Goal: Task Accomplishment & Management: Complete application form

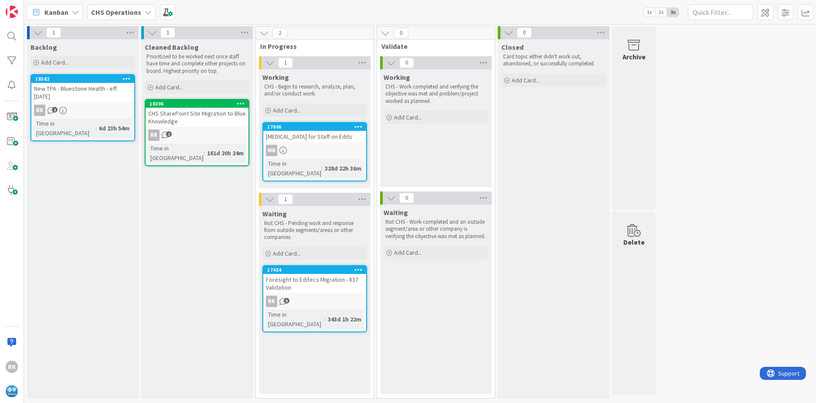
click at [108, 15] on b "CHS Operations" at bounding box center [116, 12] width 50 height 9
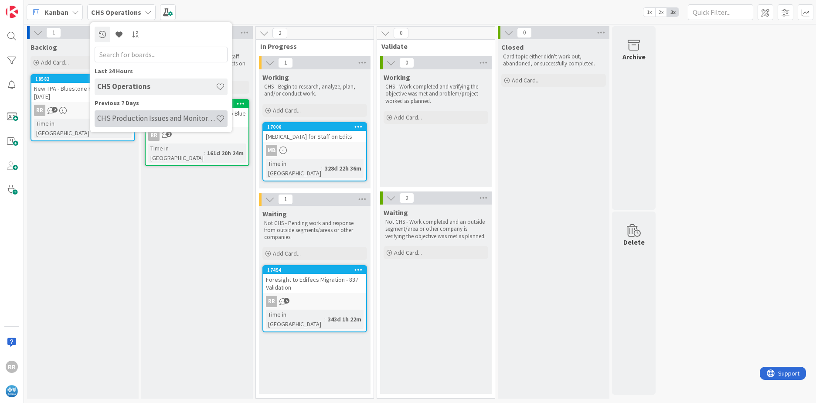
click at [121, 117] on h4 "CHS Production Issues and Monitoring" at bounding box center [156, 118] width 119 height 9
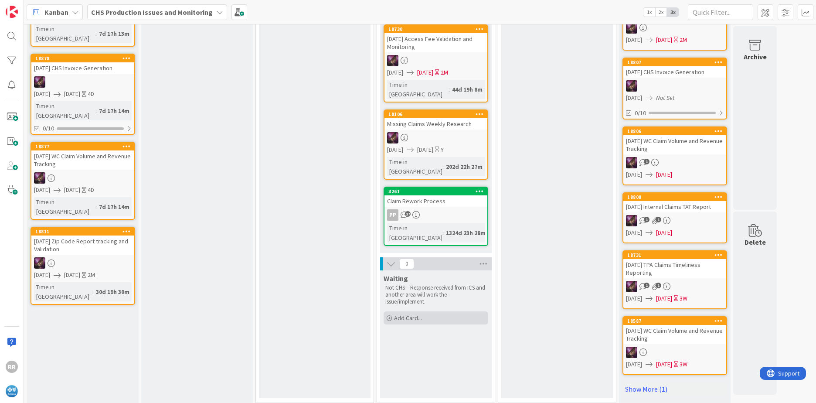
scroll to position [357, 0]
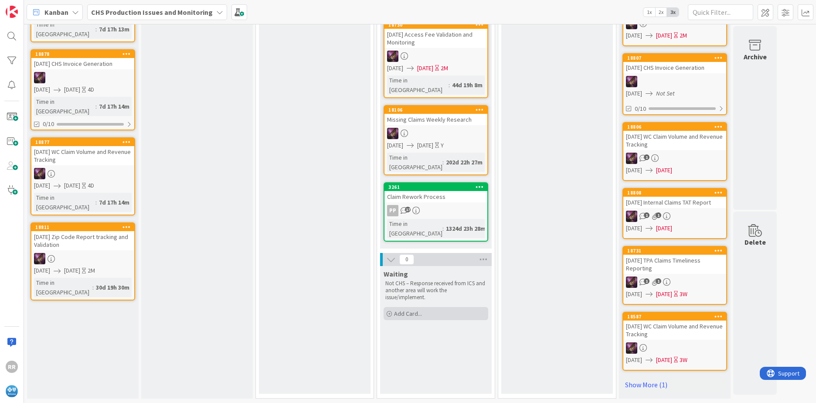
click at [426, 307] on div "Add Card..." at bounding box center [435, 313] width 105 height 13
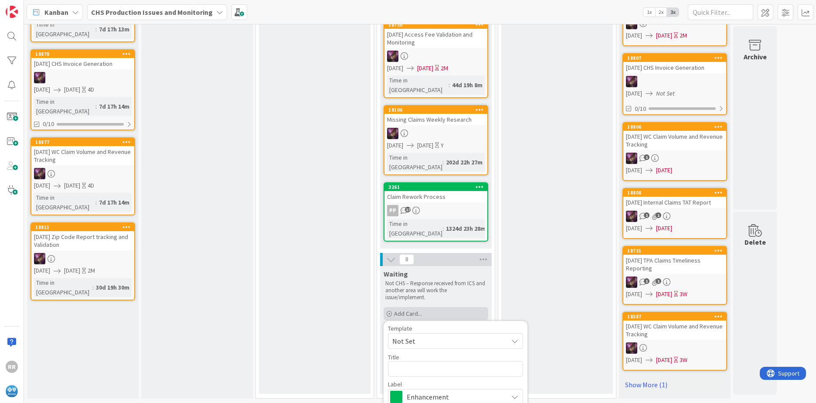
type textarea "x"
type textarea "T"
type textarea "x"
type textarea "TP"
type textarea "x"
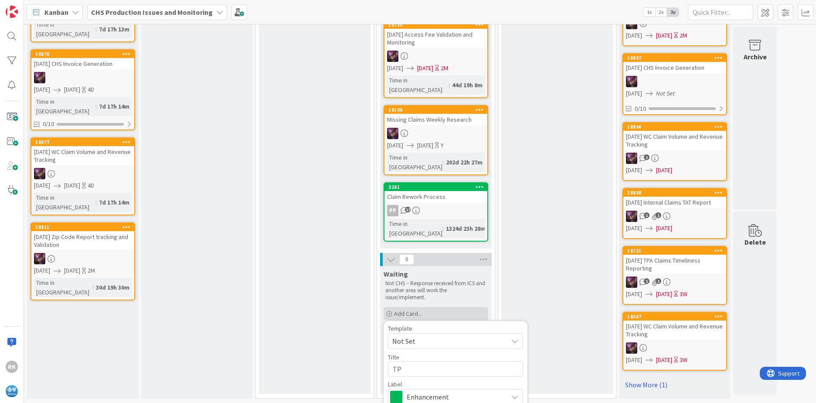
type textarea "TPA"
type textarea "x"
type textarea "TPA4"
type textarea "x"
type textarea "TPA41"
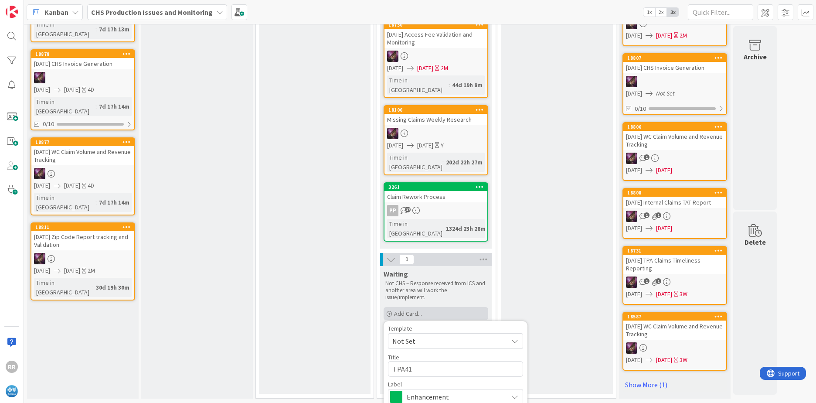
type textarea "x"
type textarea "TPA41"
type textarea "x"
type textarea "TPA41 S"
type textarea "x"
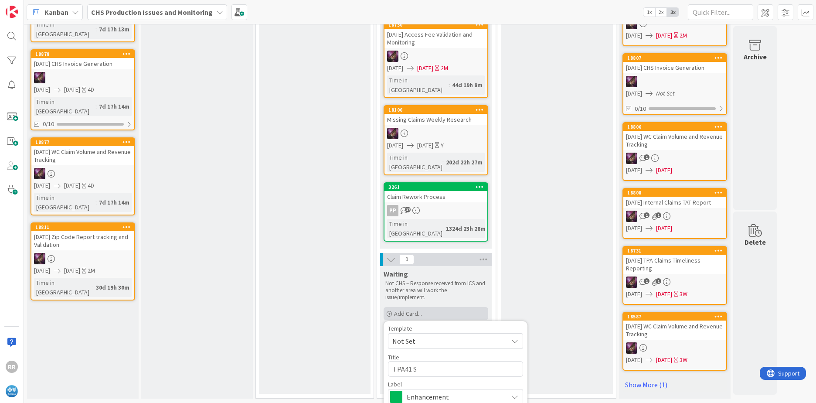
type textarea "TPA41 St"
type textarea "x"
type textarea "TPA41 Sta"
type textarea "x"
type textarea "TPA41 Stal"
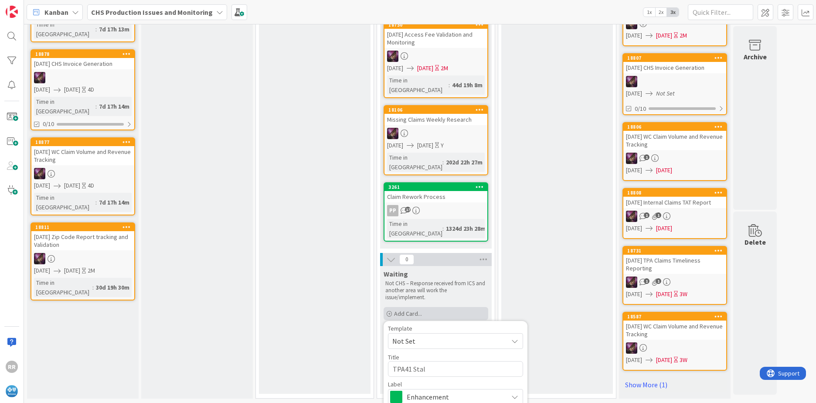
type textarea "x"
type textarea "TPA41 Stall"
type textarea "x"
type textarea "TPA41 Stalle"
type textarea "x"
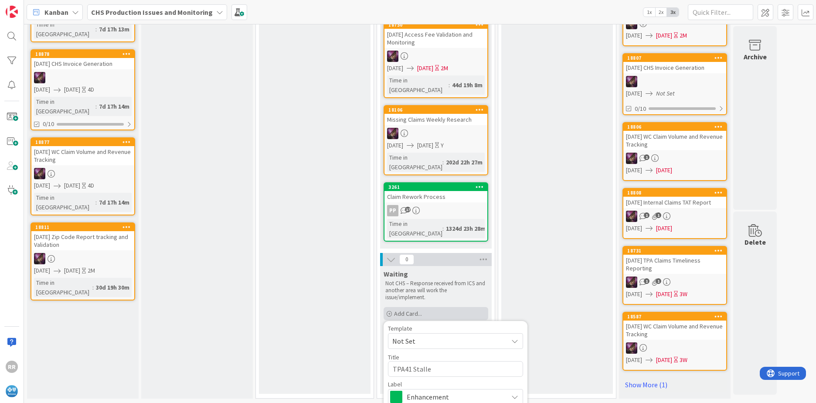
type textarea "TPA41 Stalled"
type textarea "x"
type textarea "TPA41 Stalled"
type textarea "x"
type textarea "TPA41 Stalled F"
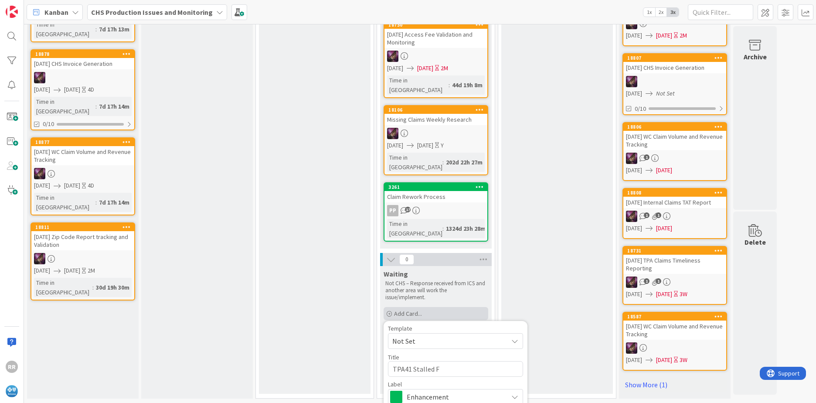
type textarea "x"
type textarea "TPA41 Stalled Fi"
type textarea "x"
type textarea "TPA41 Stalled Fil"
type textarea "x"
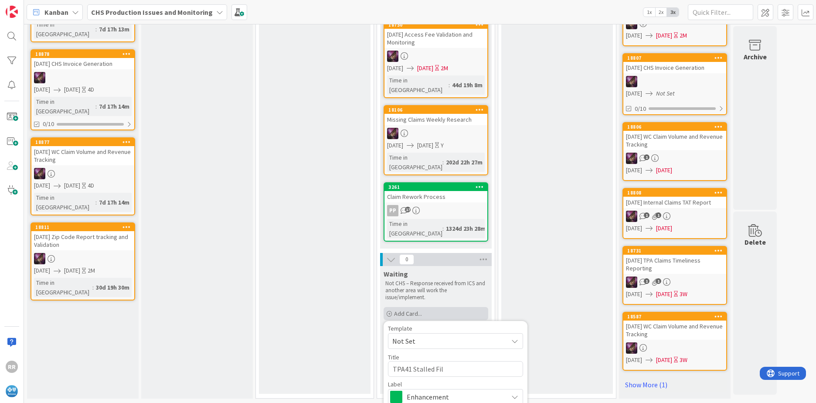
type textarea "TPA41 Stalled File"
type textarea "x"
type textarea "TPA41 Stalled File"
type textarea "x"
type textarea "TPA41 Stalled File ("
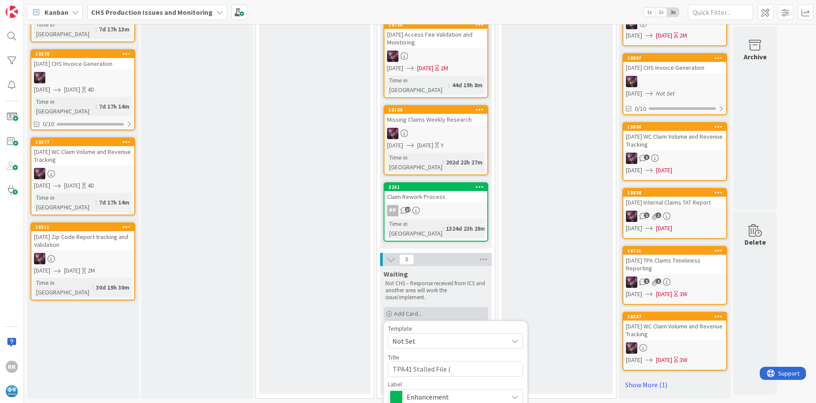
type textarea "x"
type textarea "TPA41 Stalled File (I"
type textarea "x"
type textarea "TPA41 Stalled File (IN"
type textarea "x"
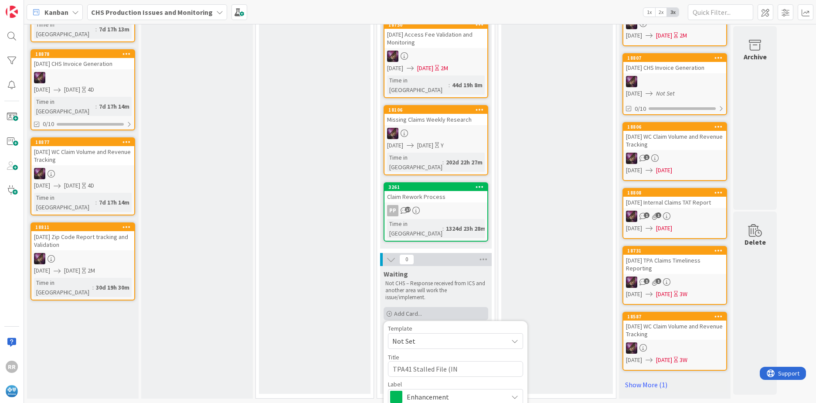
type textarea "TPA41 Stalled File (INC"
type textarea "x"
type textarea "TPA41 Stalled File (INC0"
type textarea "x"
type textarea "TPA41 Stalled File (INC03"
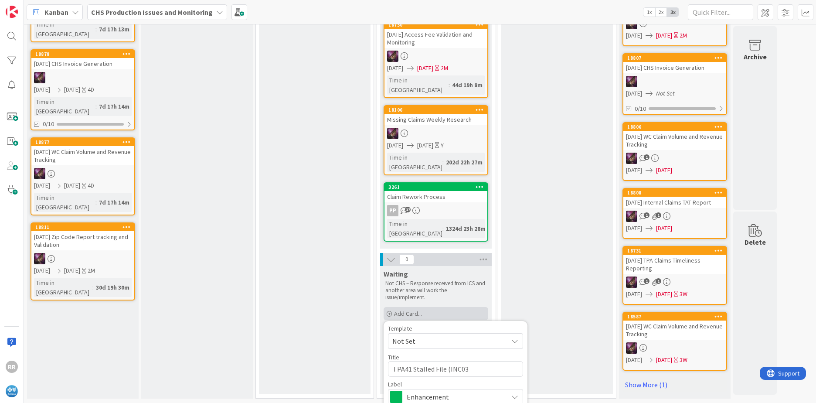
type textarea "x"
type textarea "TPA41 Stalled File (INC031"
type textarea "x"
type textarea "TPA41 Stalled File (INC0316"
type textarea "x"
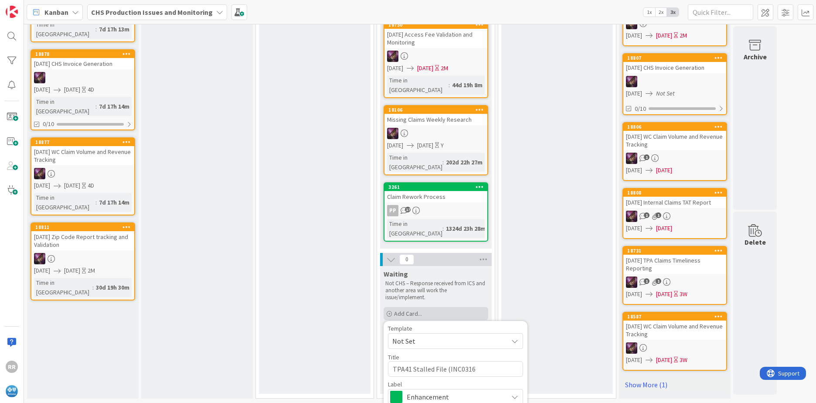
type textarea "TPA41 Stalled File (INC03166"
type textarea "x"
type textarea "TPA41 Stalled File (INC031666"
type textarea "x"
type textarea "TPA41 Stalled File (INC0313666"
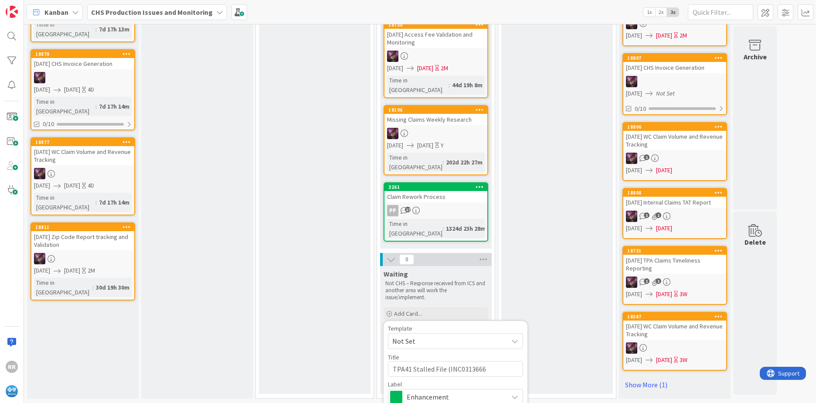
type textarea "x"
type textarea "TPA41 Stalled File (INC0313666)"
click at [468, 390] on span "Enhancement" at bounding box center [455, 396] width 97 height 12
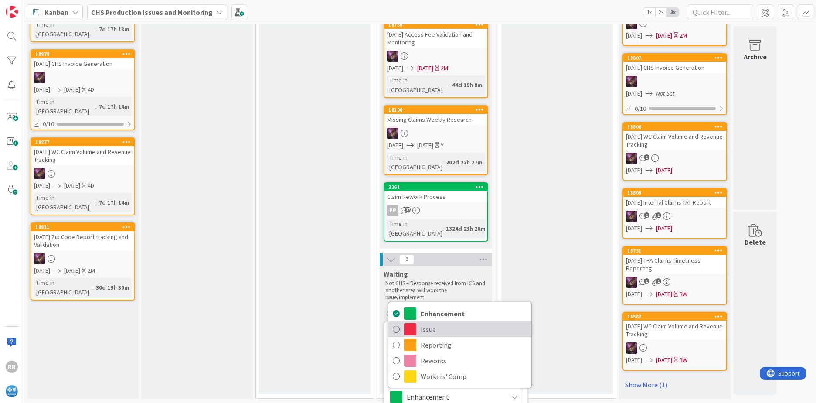
click at [425, 322] on span "Issue" at bounding box center [473, 328] width 106 height 13
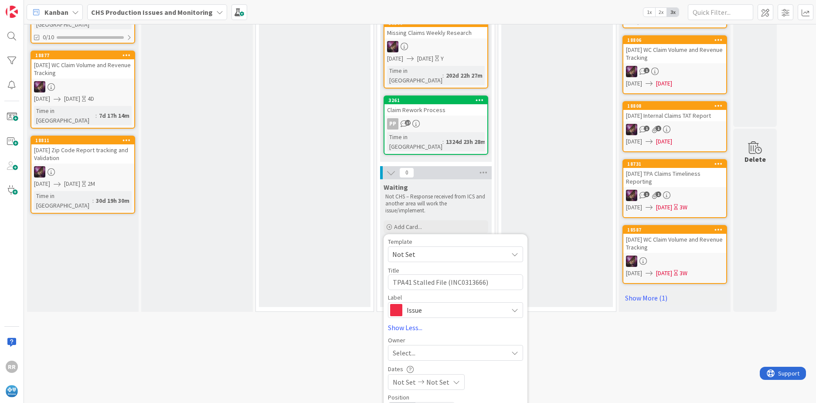
scroll to position [444, 0]
click at [418, 347] on div "Select..." at bounding box center [450, 352] width 115 height 10
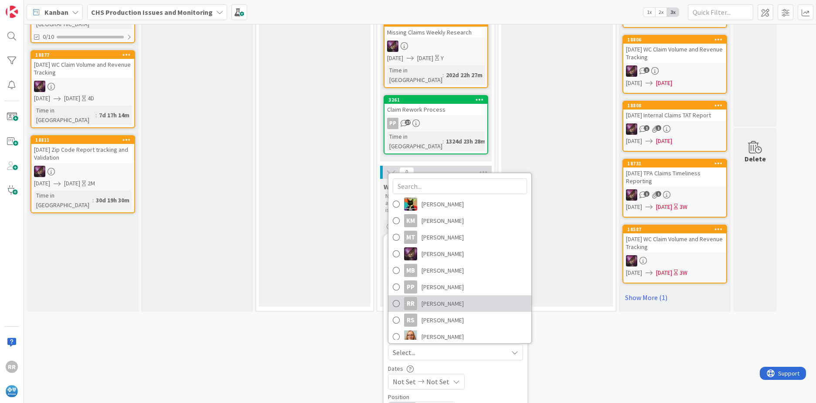
click at [437, 297] on span "Robert Robinkoff" at bounding box center [442, 303] width 42 height 13
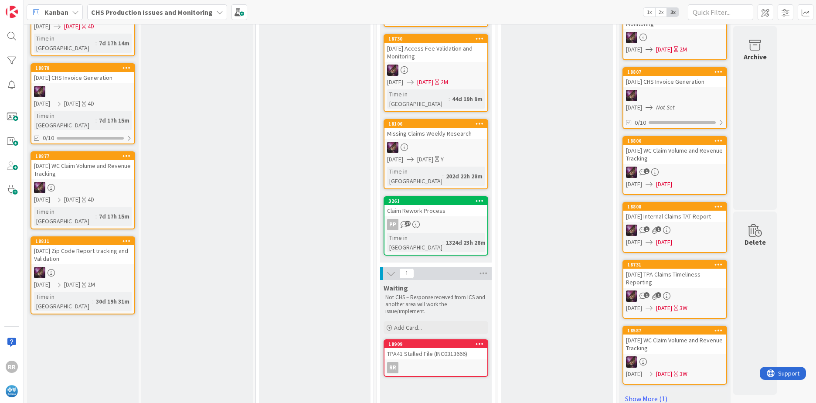
scroll to position [349, 0]
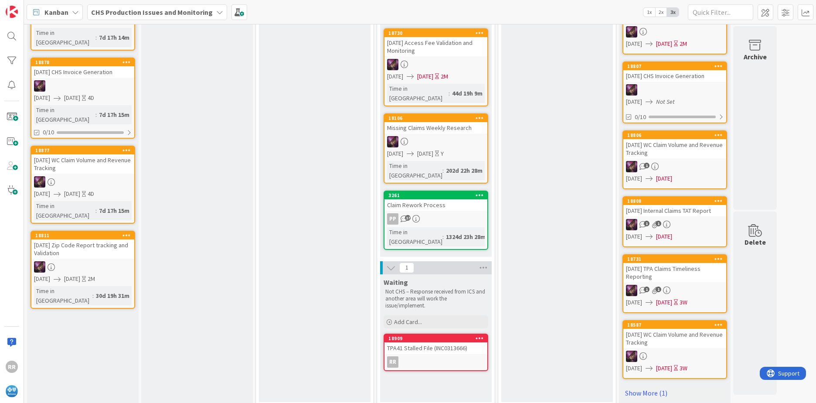
click at [440, 342] on div "TPA41 Stalled File (INC0313666)" at bounding box center [435, 347] width 103 height 11
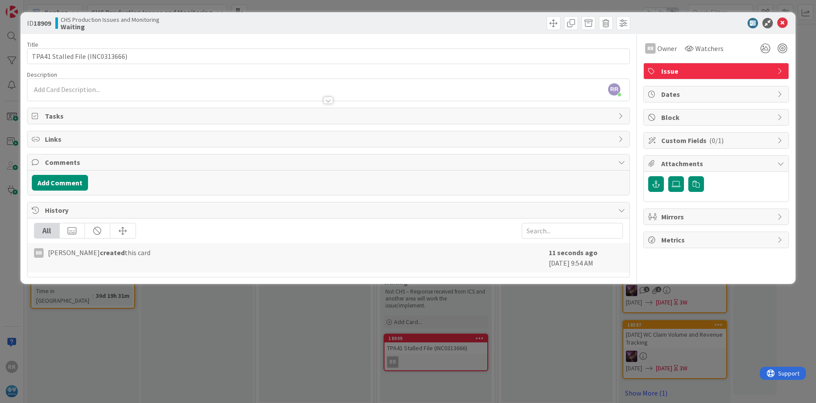
click at [126, 88] on div "RR Robert Robinkoff just joined" at bounding box center [328, 90] width 602 height 22
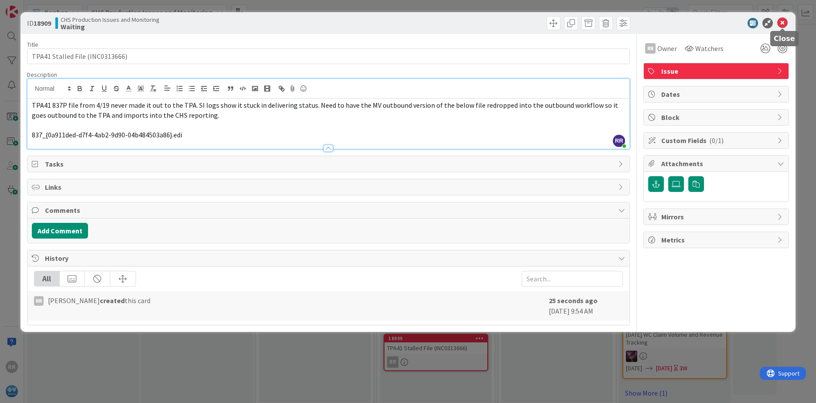
click at [784, 21] on icon at bounding box center [782, 23] width 10 height 10
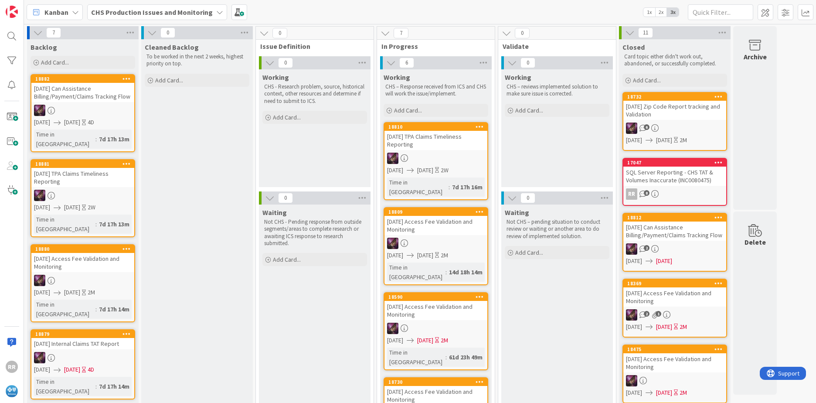
click at [144, 14] on b "CHS Production Issues and Monitoring" at bounding box center [152, 12] width 122 height 9
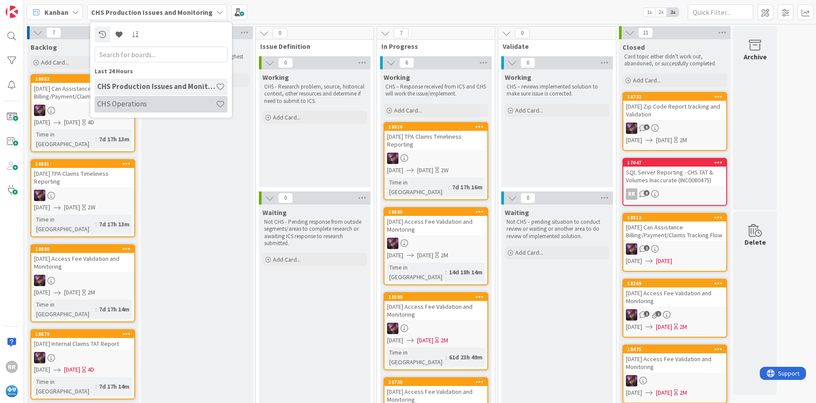
click at [129, 101] on h4 "CHS Operations" at bounding box center [156, 103] width 119 height 9
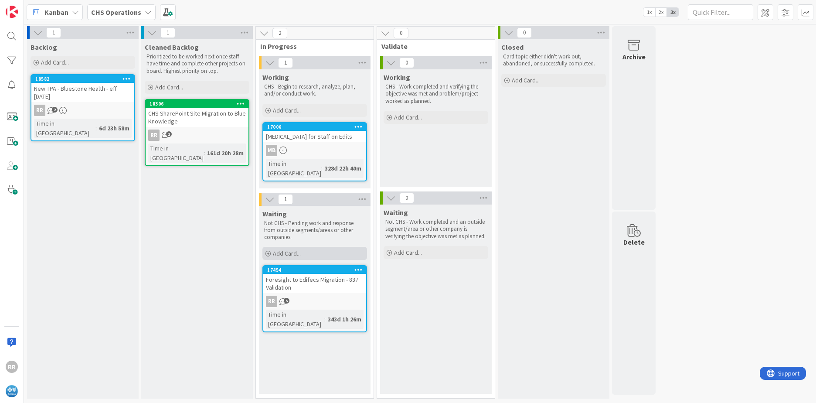
click at [286, 252] on span "Add Card..." at bounding box center [287, 253] width 28 height 8
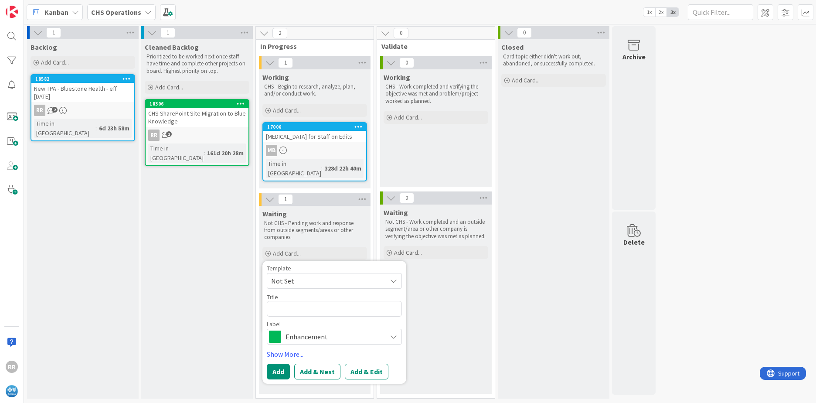
click at [323, 333] on span "Enhancement" at bounding box center [333, 336] width 97 height 12
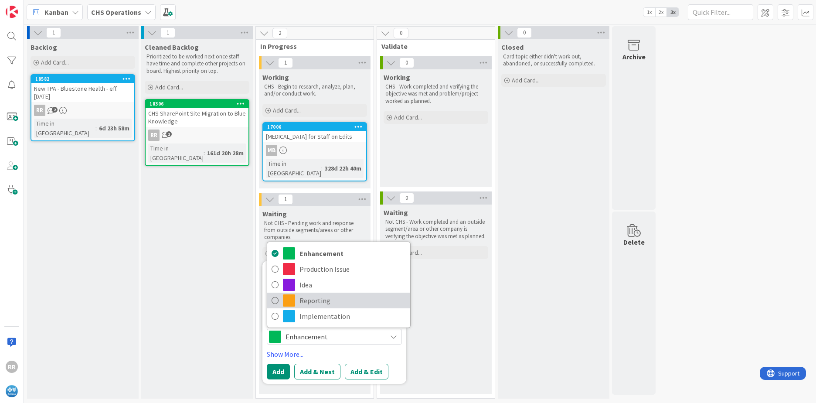
click at [303, 300] on span "Reporting" at bounding box center [352, 300] width 106 height 13
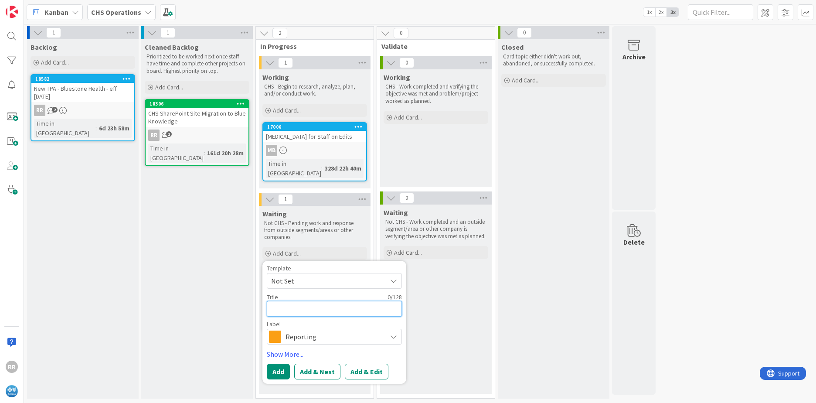
click at [298, 308] on textarea at bounding box center [334, 309] width 135 height 16
type textarea "x"
type textarea "S"
type textarea "x"
type textarea "Se"
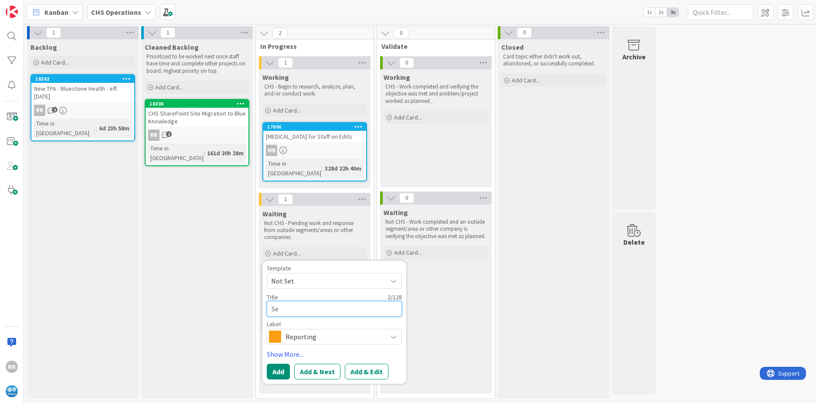
type textarea "x"
type textarea "Sep"
type textarea "x"
type textarea "Sept"
type textarea "x"
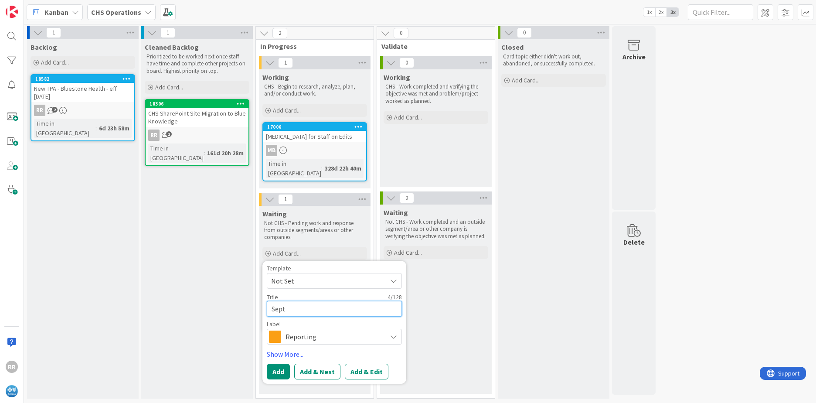
type textarea "Septe"
type textarea "x"
type textarea "Septem"
type textarea "x"
type textarea "Septemb"
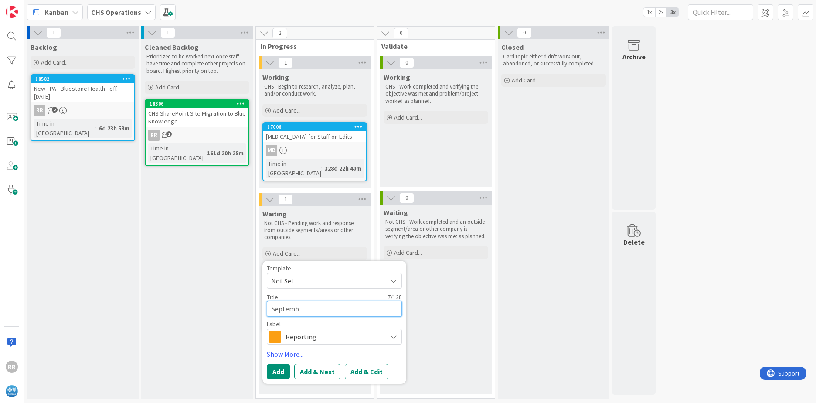
type textarea "x"
type textarea "Septembe"
type textarea "x"
type textarea "September"
type textarea "x"
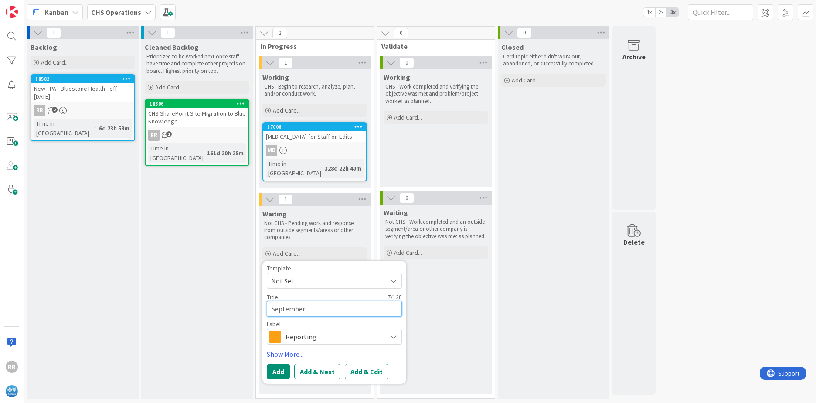
type textarea "September"
type textarea "x"
type textarea "September C"
type textarea "x"
type textarea "September CS"
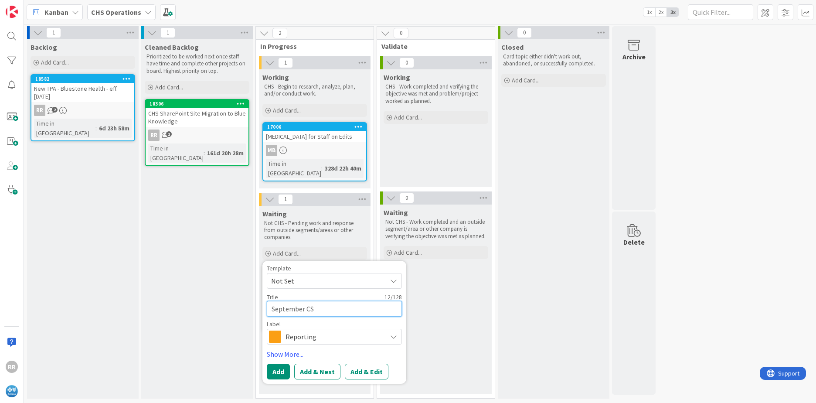
type textarea "x"
type textarea "September CSR"
type textarea "x"
type textarea "September CSRs"
type textarea "x"
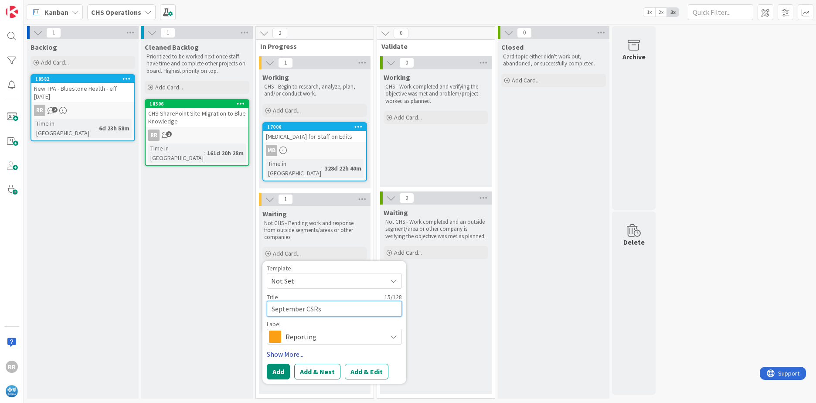
type textarea "September CSRs"
click at [283, 349] on link "Show More..." at bounding box center [334, 354] width 135 height 10
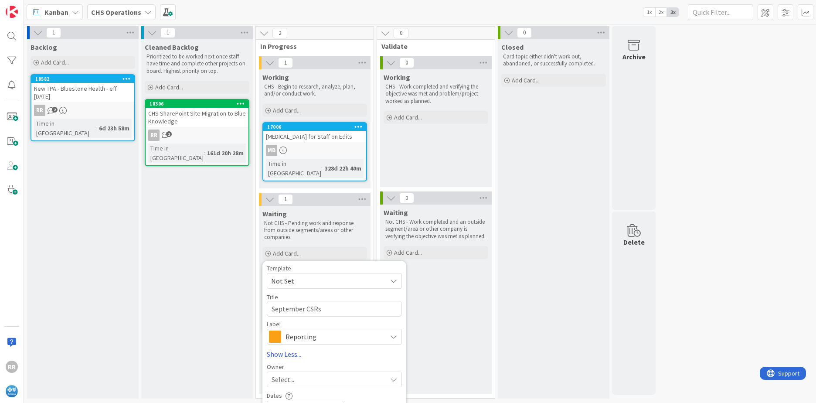
scroll to position [44, 0]
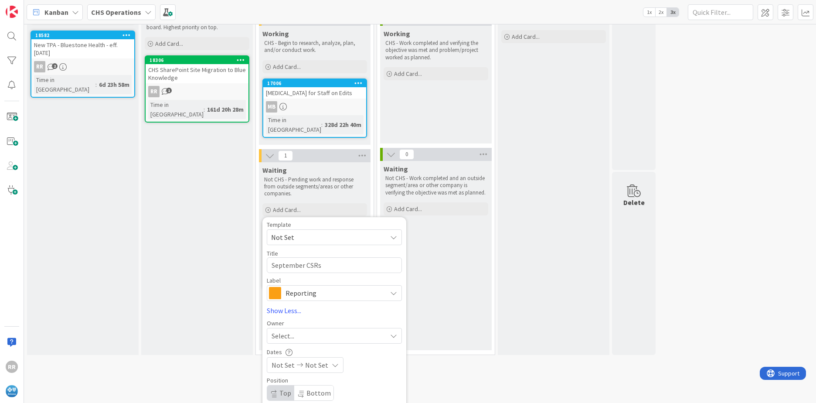
click at [289, 338] on span "Select..." at bounding box center [282, 335] width 23 height 10
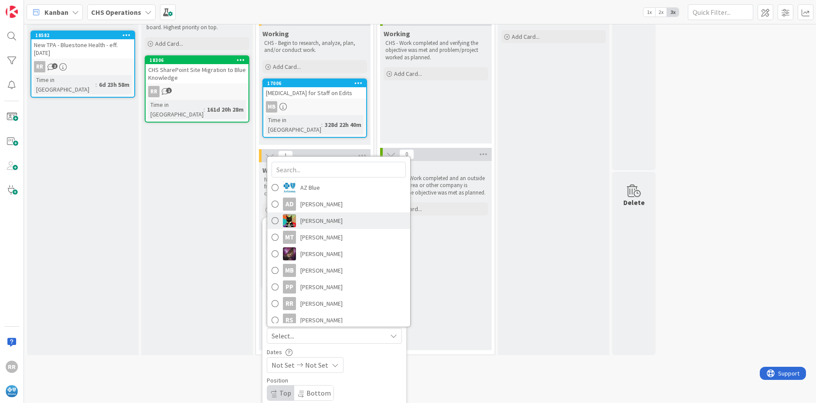
scroll to position [38, 0]
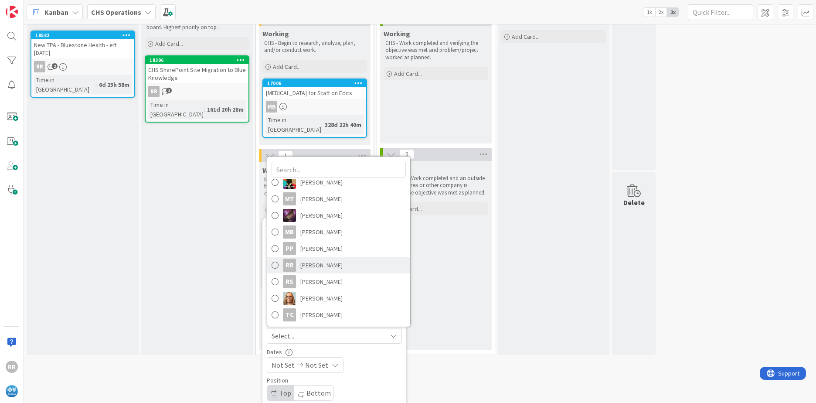
click at [312, 264] on span "Robert Robinkoff" at bounding box center [321, 264] width 42 height 13
type textarea "x"
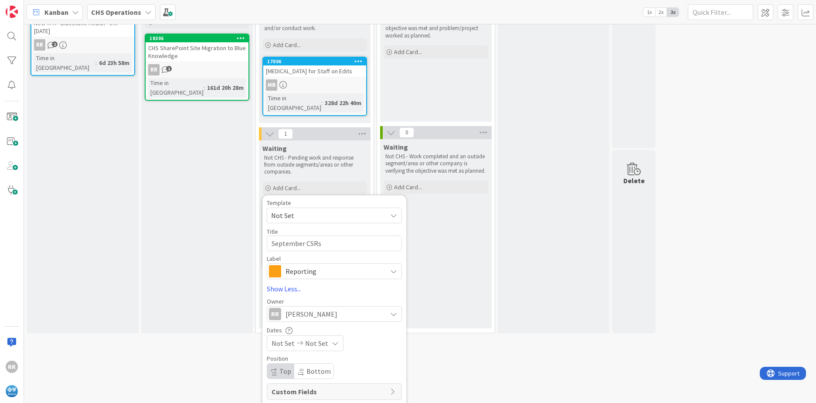
scroll to position [86, 0]
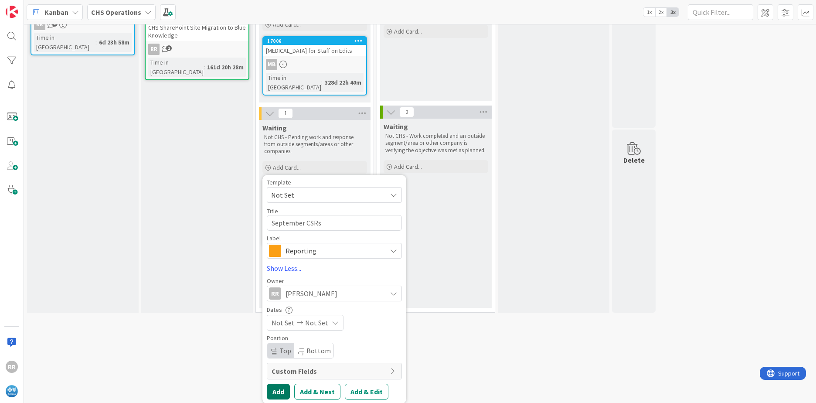
click at [278, 390] on button "Add" at bounding box center [278, 391] width 23 height 16
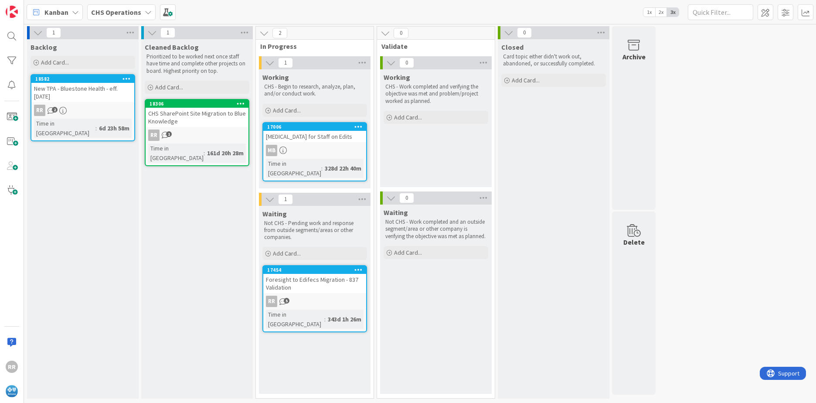
scroll to position [0, 0]
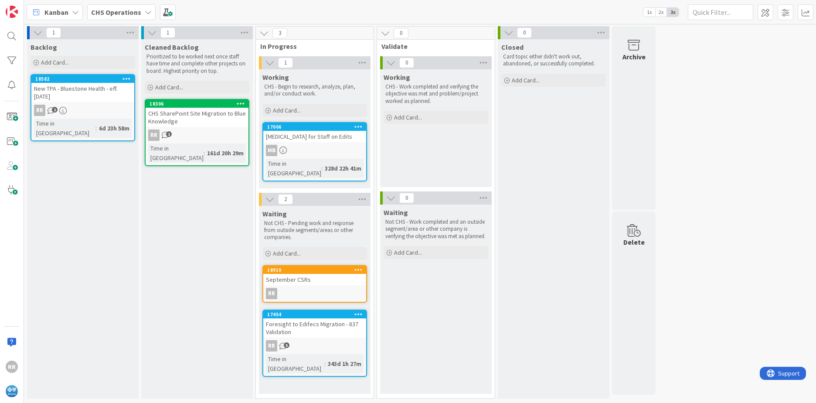
click at [322, 279] on div "September CSRs" at bounding box center [314, 279] width 103 height 11
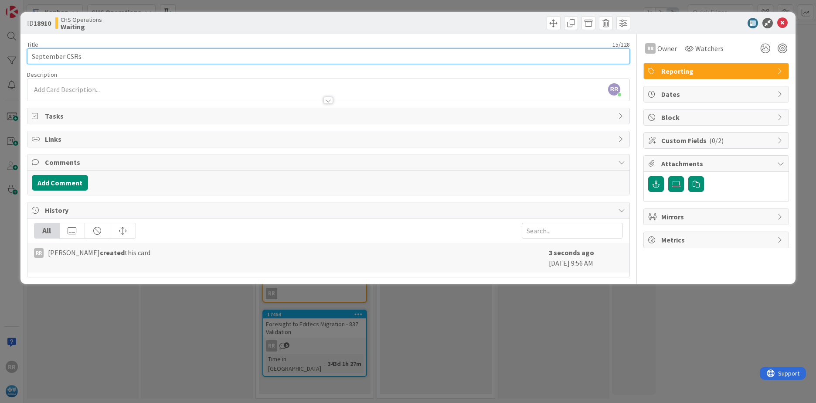
click at [64, 57] on input "September CSRs" at bounding box center [328, 56] width 603 height 16
type input "September 2025 CSRs"
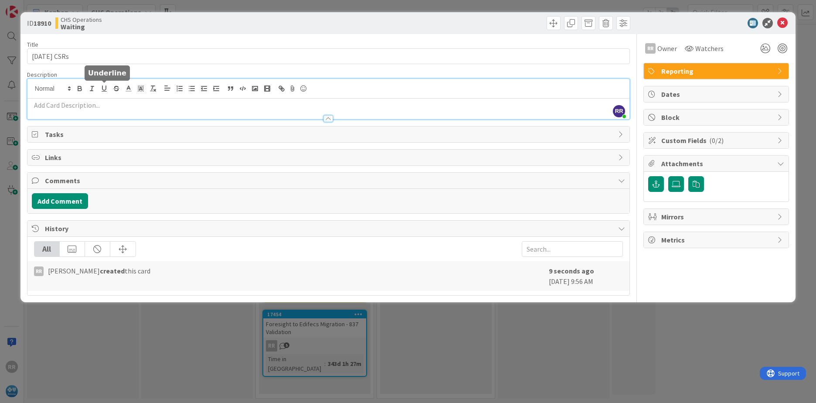
click at [100, 87] on div "RR Robert Robinkoff just joined" at bounding box center [328, 99] width 602 height 40
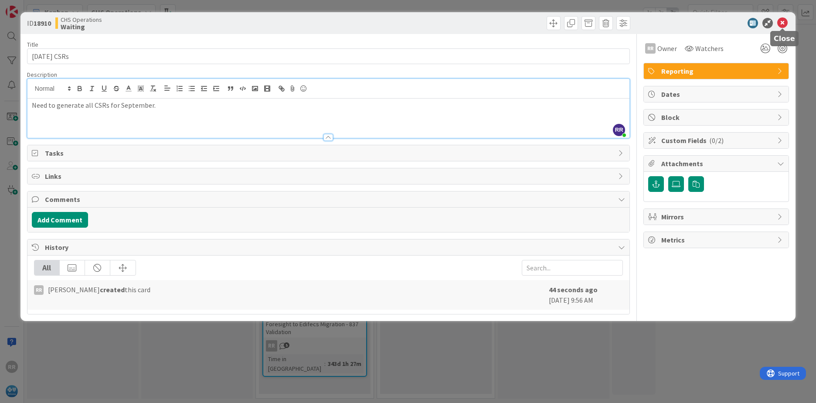
click at [783, 25] on icon at bounding box center [782, 23] width 10 height 10
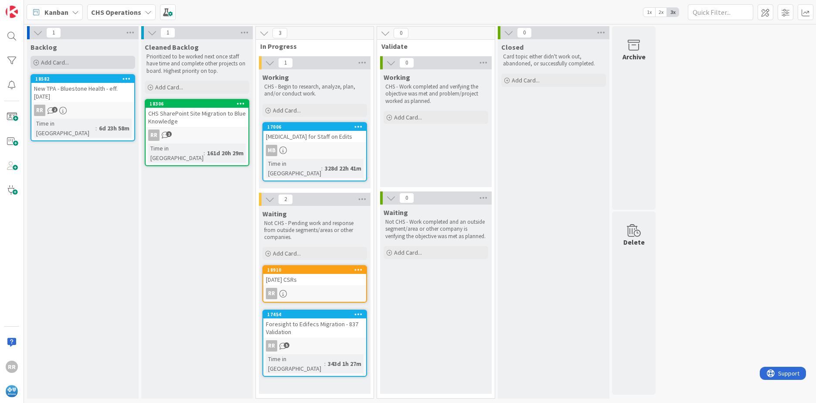
click at [53, 62] on span "Add Card..." at bounding box center [55, 62] width 28 height 8
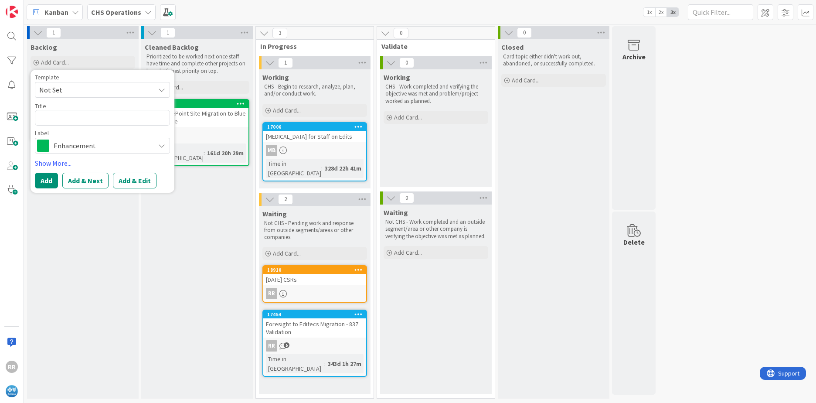
click at [112, 146] on span "Enhancement" at bounding box center [102, 145] width 97 height 12
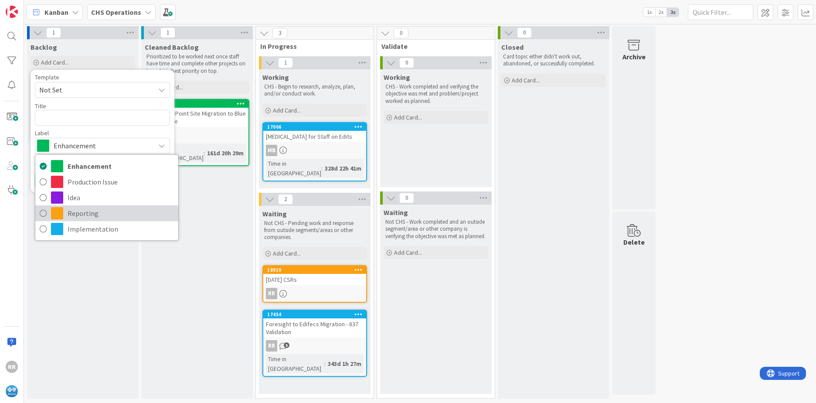
drag, startPoint x: 77, startPoint y: 209, endPoint x: 78, endPoint y: 204, distance: 5.0
click at [77, 209] on span "Reporting" at bounding box center [121, 213] width 106 height 13
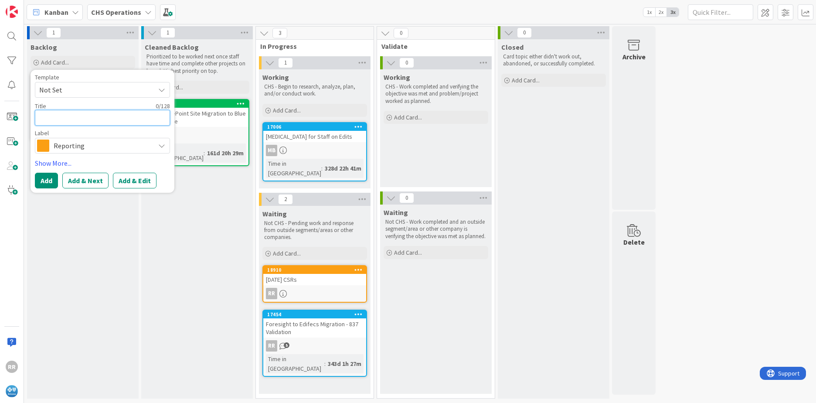
click at [60, 115] on textarea at bounding box center [102, 118] width 135 height 16
type textarea "x"
type textarea "O"
type textarea "x"
type textarea "Oc"
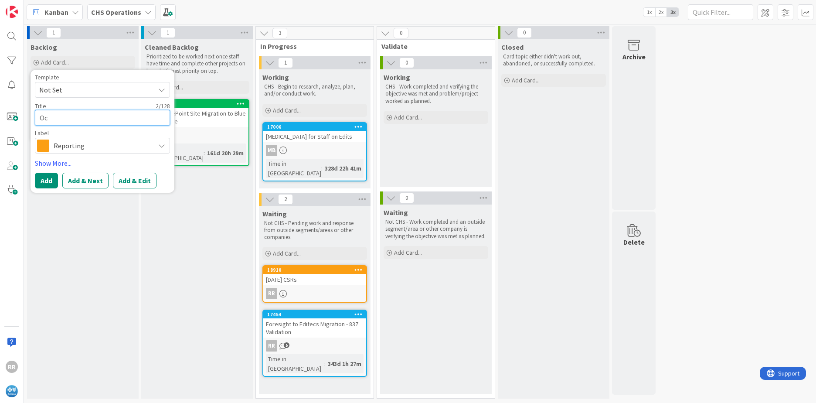
type textarea "x"
type textarea "Oct"
type textarea "x"
type textarea "Octo"
type textarea "x"
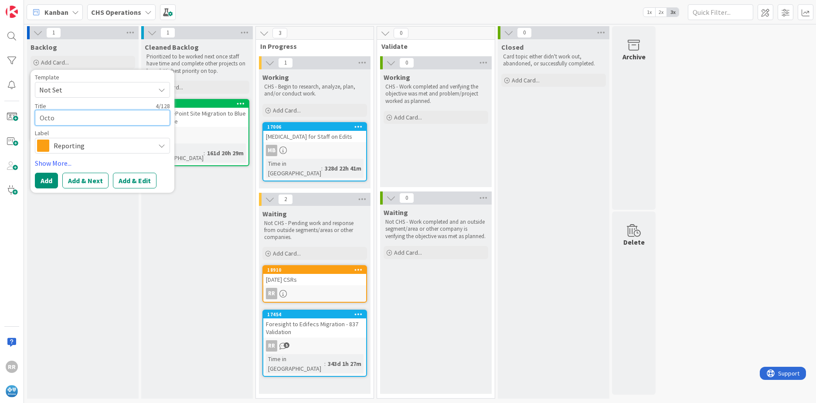
type textarea "Octob"
type textarea "x"
type textarea "Octobe"
type textarea "x"
type textarea "October"
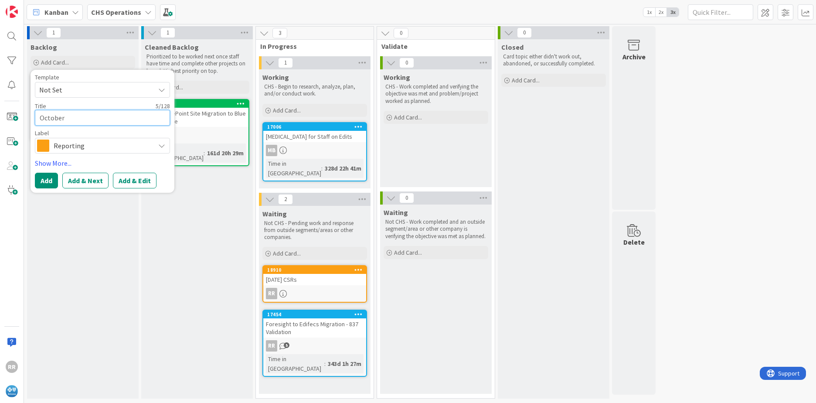
type textarea "x"
type textarea "October"
type textarea "x"
type textarea "October 2"
type textarea "x"
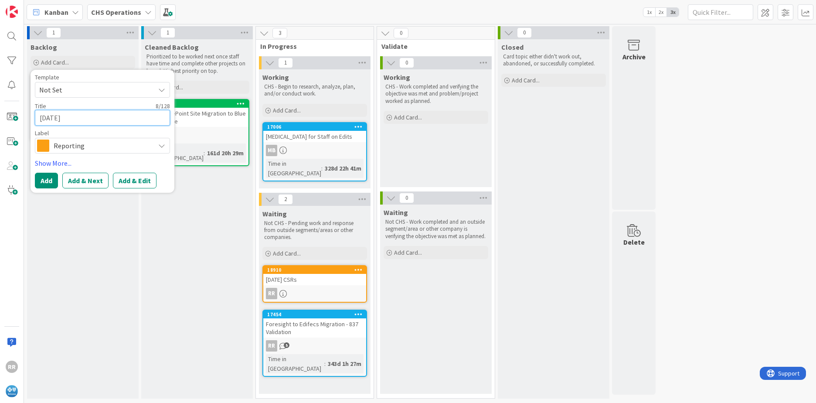
type textarea "October 20"
type textarea "x"
type textarea "October 202"
type textarea "x"
type textarea "October 2025"
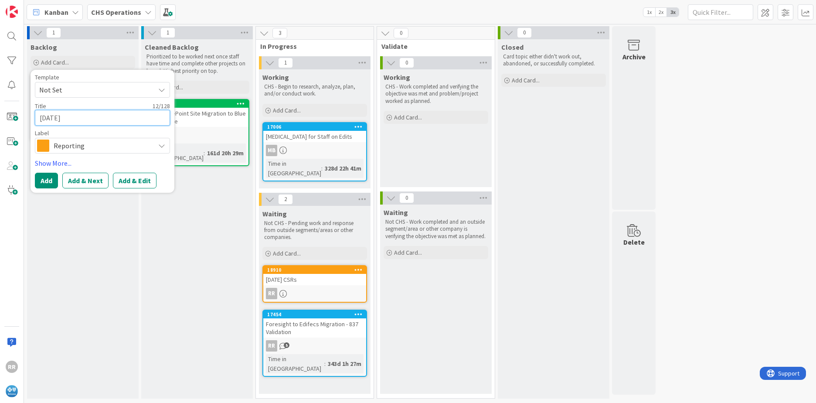
type textarea "x"
type textarea "October 2025"
type textarea "x"
type textarea "October 2025 C"
type textarea "x"
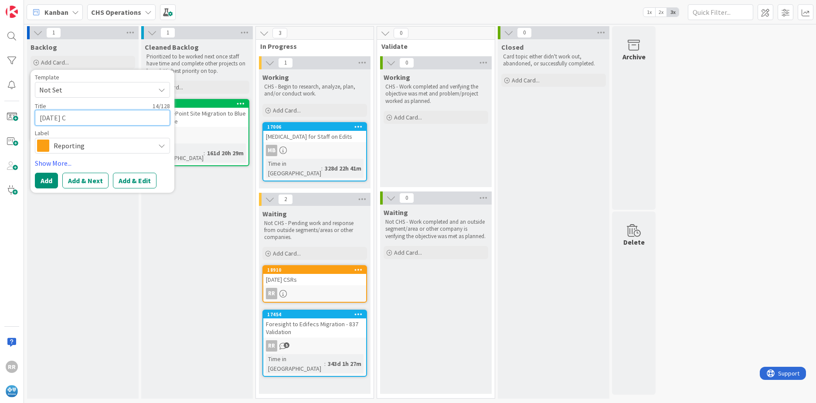
type textarea "October 2025 CS"
type textarea "x"
type textarea "October 2025 CSR"
type textarea "x"
type textarea "October 2025 CSRs"
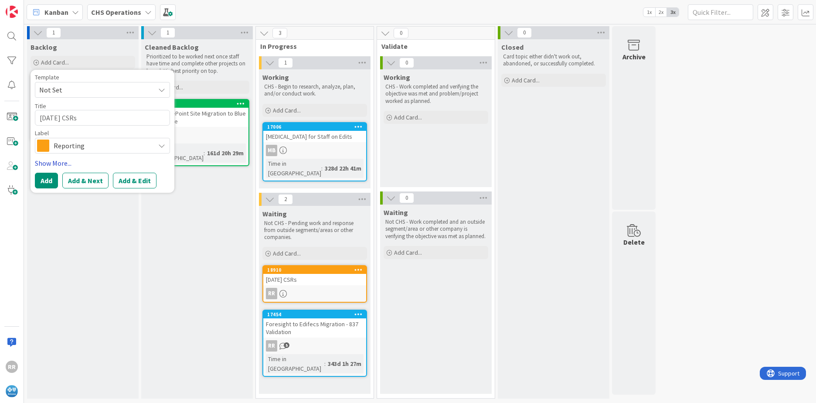
click at [61, 165] on link "Show More..." at bounding box center [102, 163] width 135 height 10
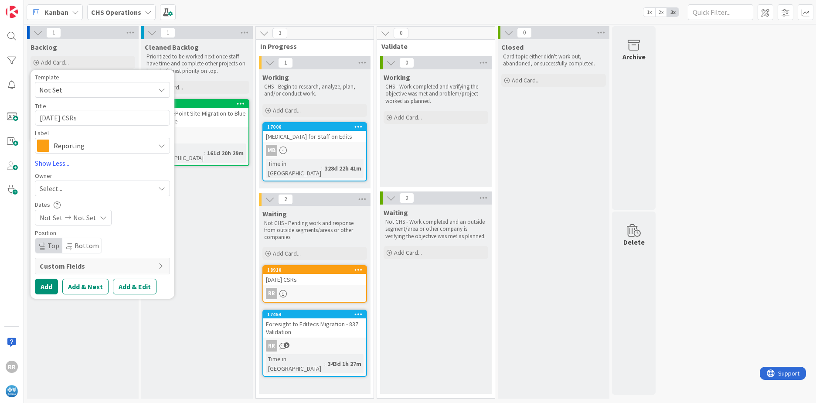
click at [50, 190] on span "Select..." at bounding box center [51, 188] width 23 height 10
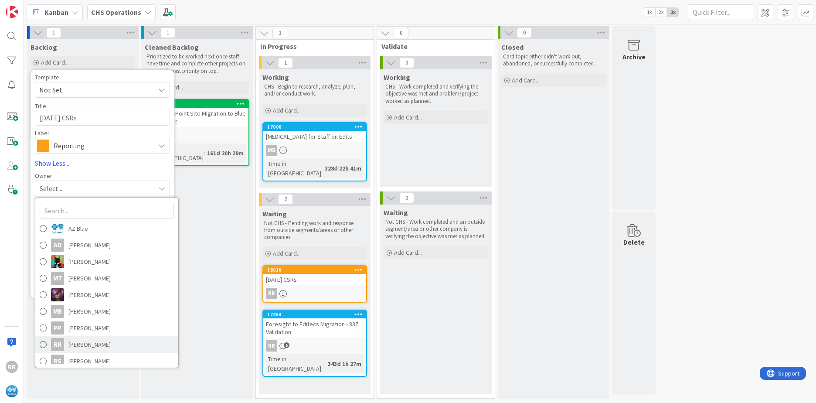
click at [83, 345] on span "Robert Robinkoff" at bounding box center [89, 344] width 42 height 13
type textarea "x"
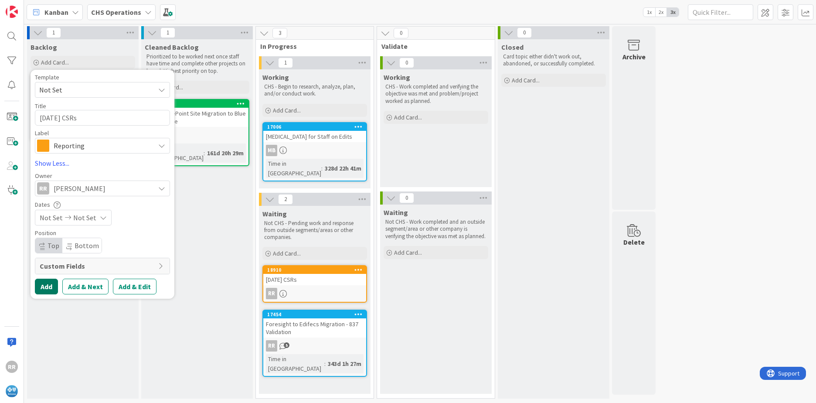
click at [53, 287] on button "Add" at bounding box center [46, 286] width 23 height 16
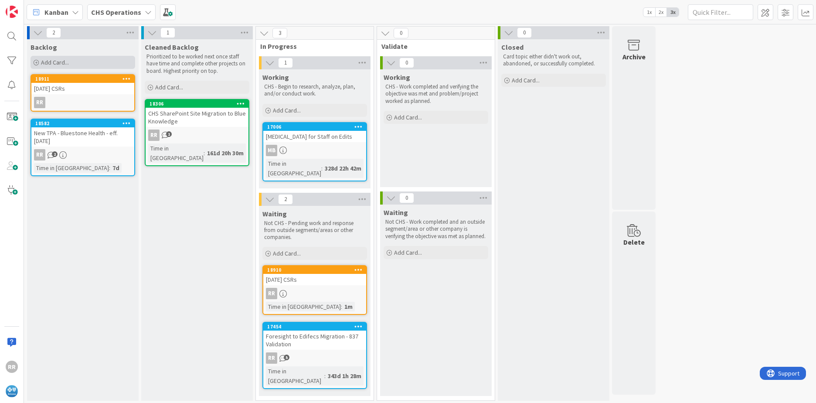
click at [55, 65] on span "Add Card..." at bounding box center [55, 62] width 28 height 8
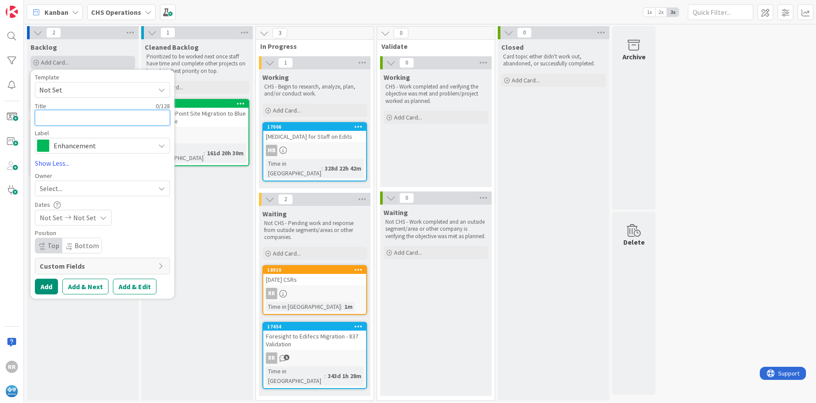
type textarea "x"
type textarea "N"
type textarea "x"
type textarea "No"
type textarea "x"
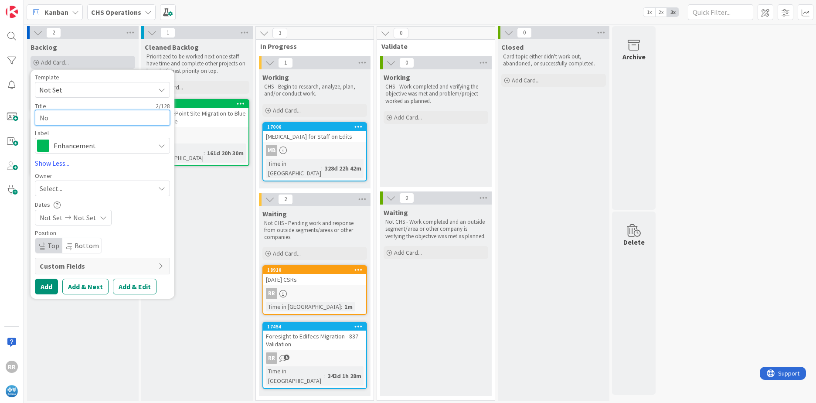
type textarea "Nov"
type textarea "x"
type textarea "Nove"
type textarea "x"
type textarea "Novem"
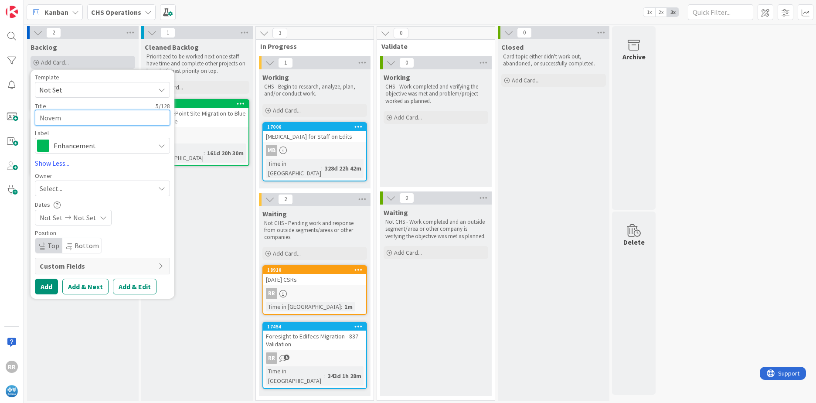
type textarea "x"
type textarea "Novemb"
type textarea "x"
type textarea "Novembe"
type textarea "x"
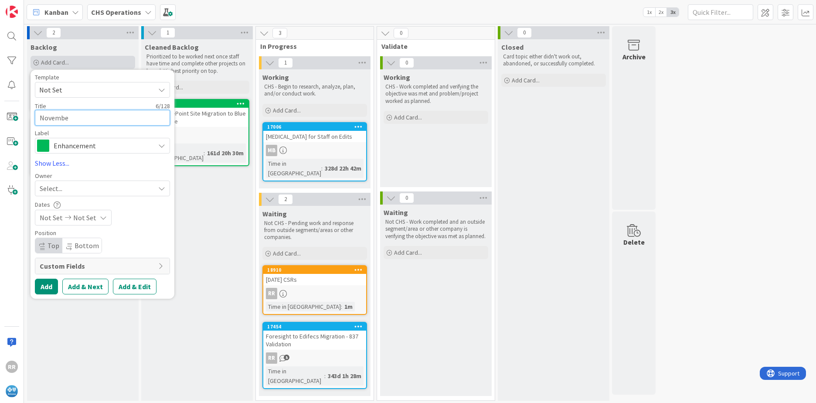
type textarea "November"
type textarea "x"
type textarea "November"
type textarea "x"
type textarea "November 20"
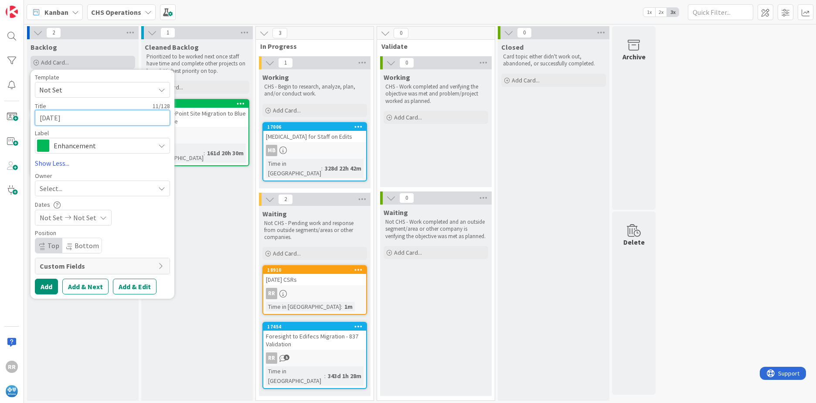
type textarea "x"
type textarea "November 202"
type textarea "x"
type textarea "November 2025"
type textarea "x"
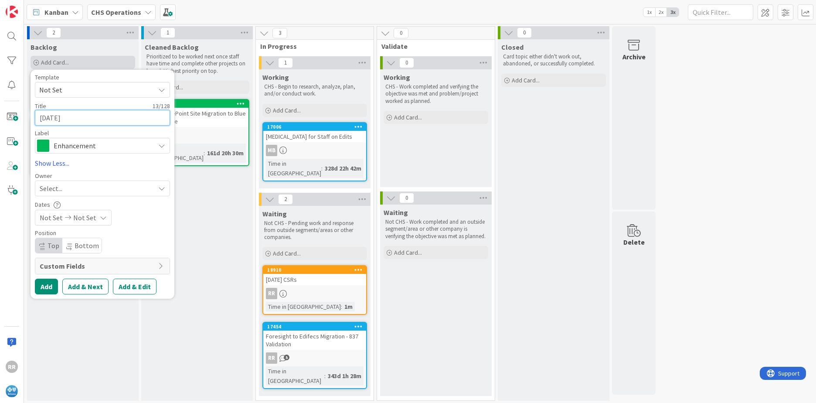
type textarea "November 2025"
type textarea "x"
type textarea "November 2025 C"
type textarea "x"
type textarea "November 2025 CS"
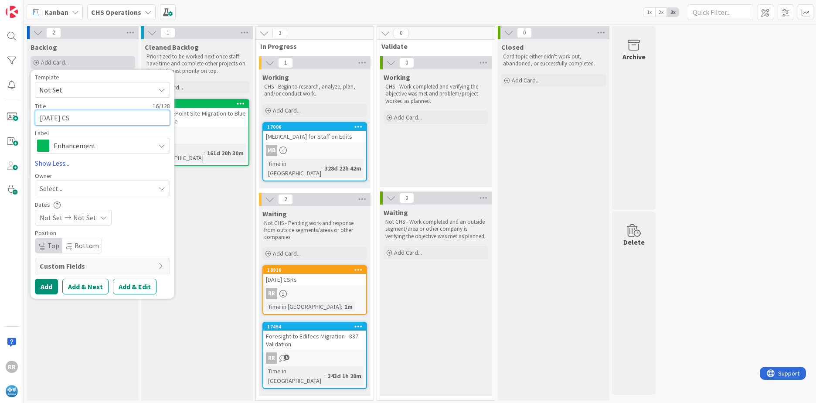
type textarea "x"
type textarea "November 2025 CSR"
type textarea "x"
type textarea "November 2025 CSRs"
click at [58, 144] on span "Enhancement" at bounding box center [102, 145] width 97 height 12
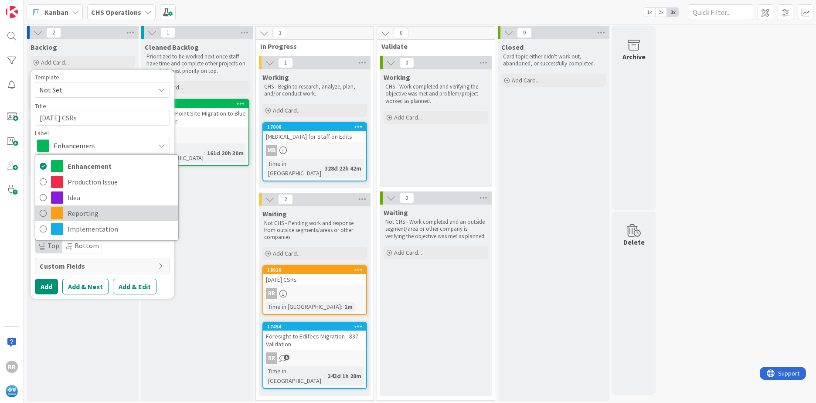
click at [70, 215] on span "Reporting" at bounding box center [121, 213] width 106 height 13
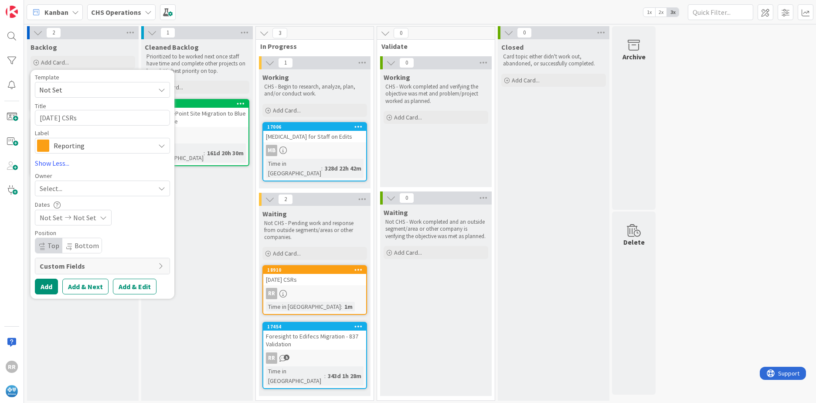
click at [62, 192] on span "Select..." at bounding box center [51, 188] width 23 height 10
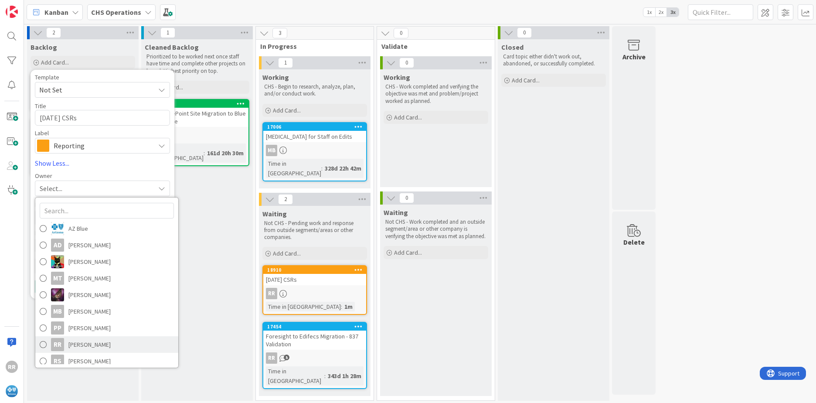
click at [89, 342] on span "Robert Robinkoff" at bounding box center [89, 344] width 42 height 13
type textarea "x"
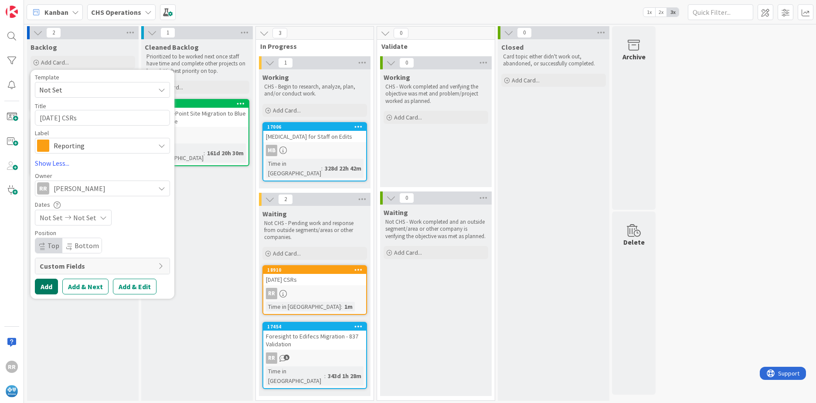
drag, startPoint x: 47, startPoint y: 289, endPoint x: 61, endPoint y: 281, distance: 15.8
click at [47, 289] on button "Add" at bounding box center [46, 286] width 23 height 16
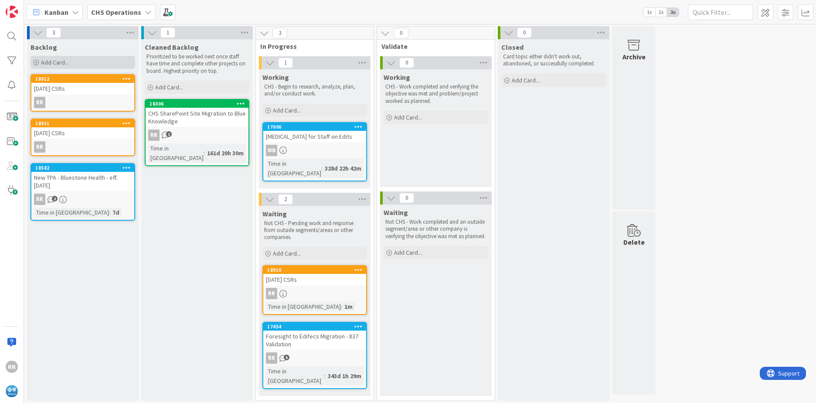
click at [51, 64] on span "Add Card..." at bounding box center [55, 62] width 28 height 8
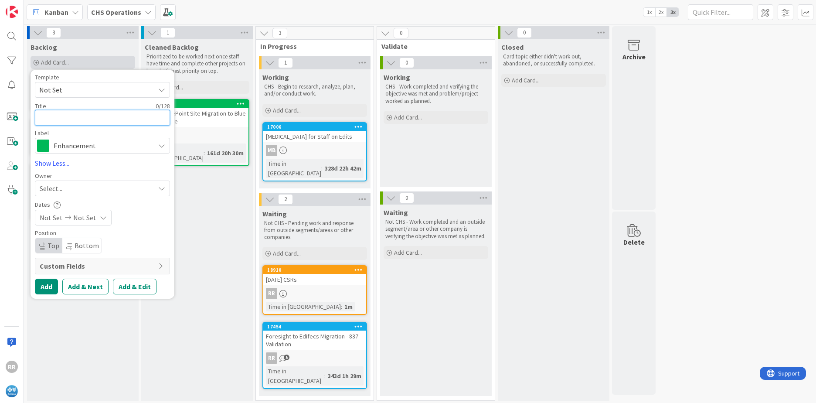
type textarea "x"
type textarea "D"
type textarea "x"
type textarea "De"
type textarea "x"
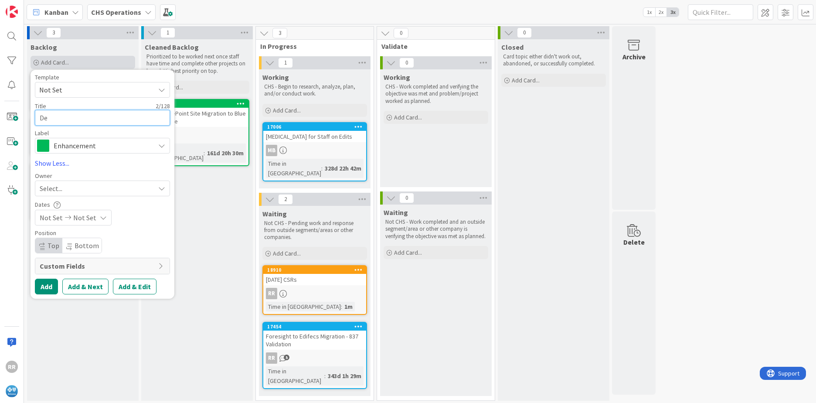
type textarea "Dec"
type textarea "x"
type textarea "Dece"
type textarea "x"
type textarea "Decem"
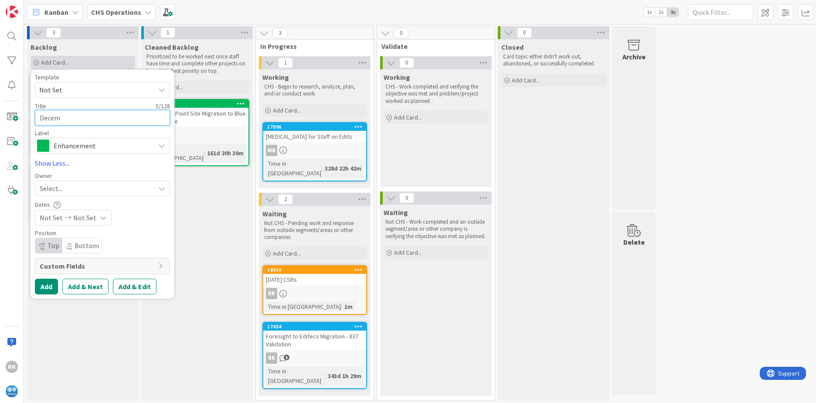
type textarea "x"
type textarea "Decemb"
type textarea "x"
type textarea "Decembe"
type textarea "x"
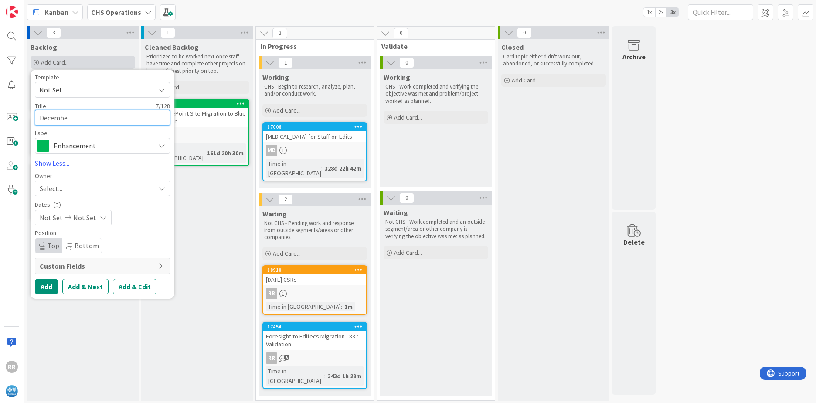
type textarea "December"
type textarea "x"
type textarea "December"
type textarea "x"
type textarea "December 2"
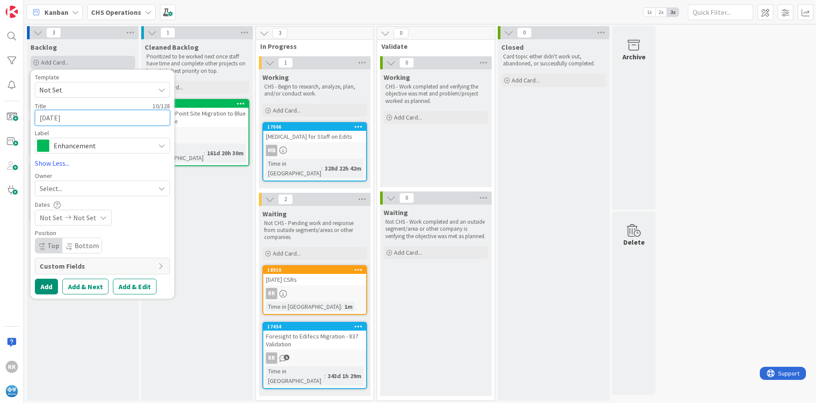
type textarea "x"
type textarea "December 20"
type textarea "x"
type textarea "December 202"
type textarea "x"
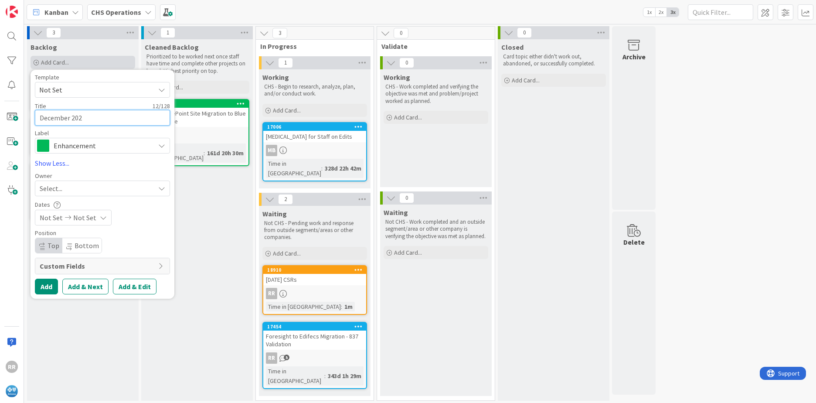
type textarea "December 2025"
type textarea "x"
type textarea "December 2025"
type textarea "x"
type textarea "December 2025 C"
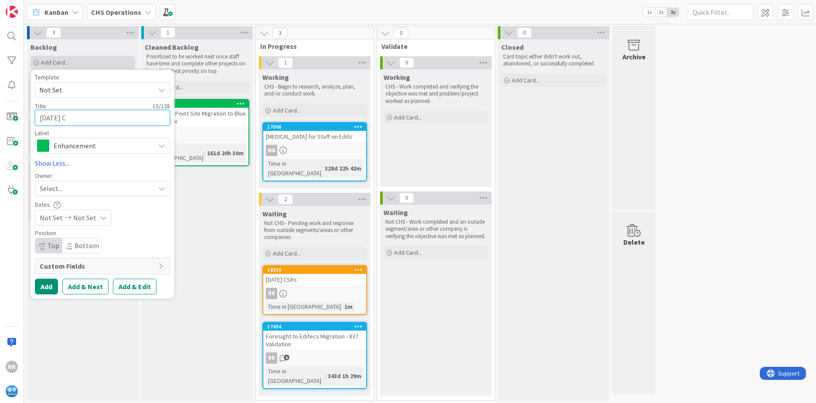
type textarea "x"
type textarea "December 2025 CS"
type textarea "x"
click at [94, 150] on span "Enhancement" at bounding box center [102, 145] width 97 height 12
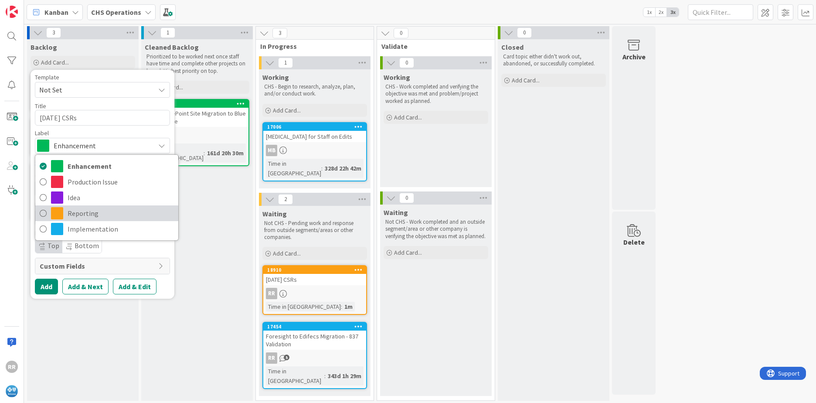
click at [77, 212] on span "Reporting" at bounding box center [121, 213] width 106 height 13
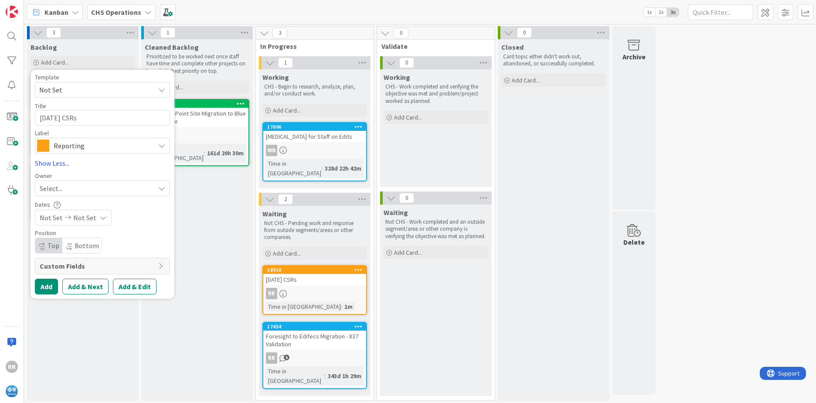
click at [63, 190] on div "Select..." at bounding box center [97, 188] width 115 height 10
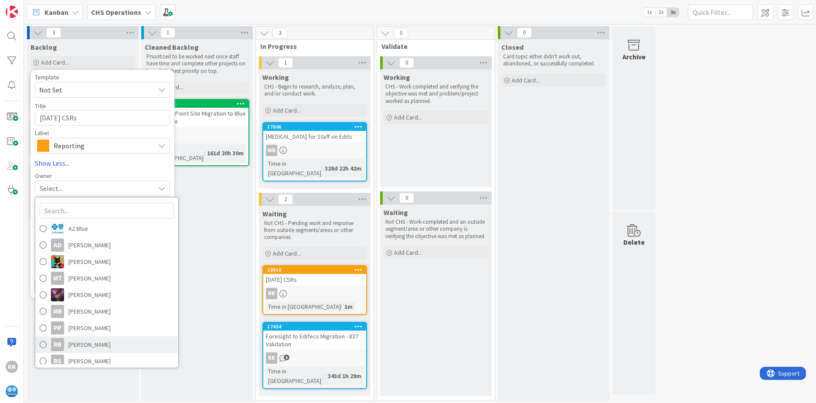
click at [81, 339] on span "Robert Robinkoff" at bounding box center [89, 344] width 42 height 13
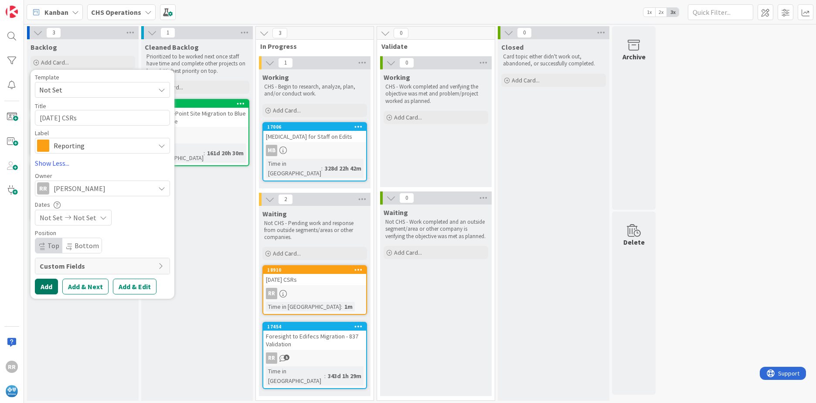
click at [48, 284] on button "Add" at bounding box center [46, 286] width 23 height 16
